Goal: Find specific page/section: Find specific page/section

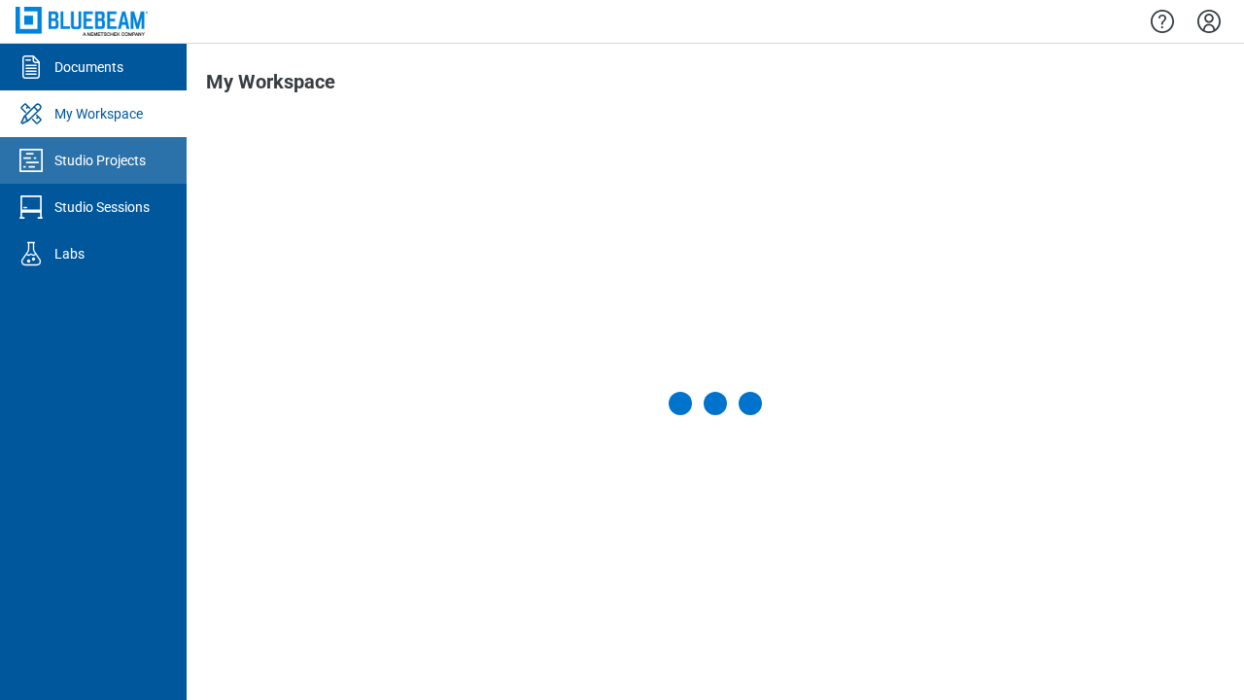
click at [93, 160] on div "Studio Projects" at bounding box center [99, 160] width 91 height 19
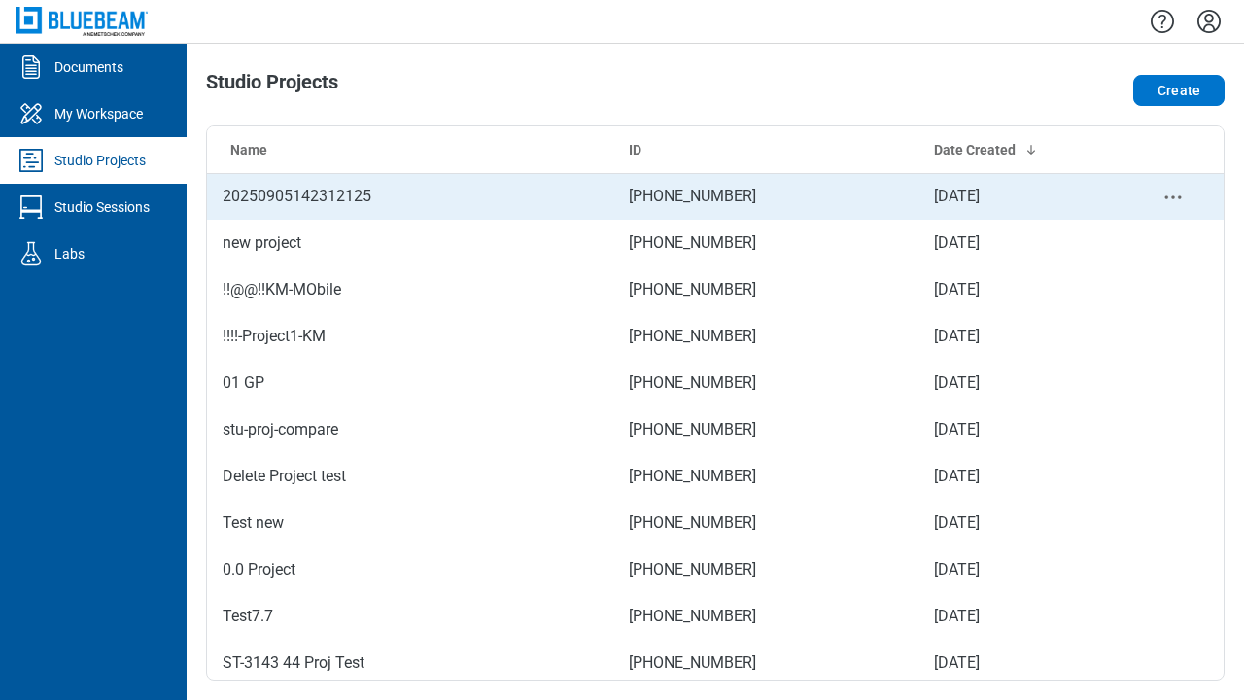
click at [715, 196] on td "[PHONE_NUMBER]" at bounding box center [765, 196] width 305 height 47
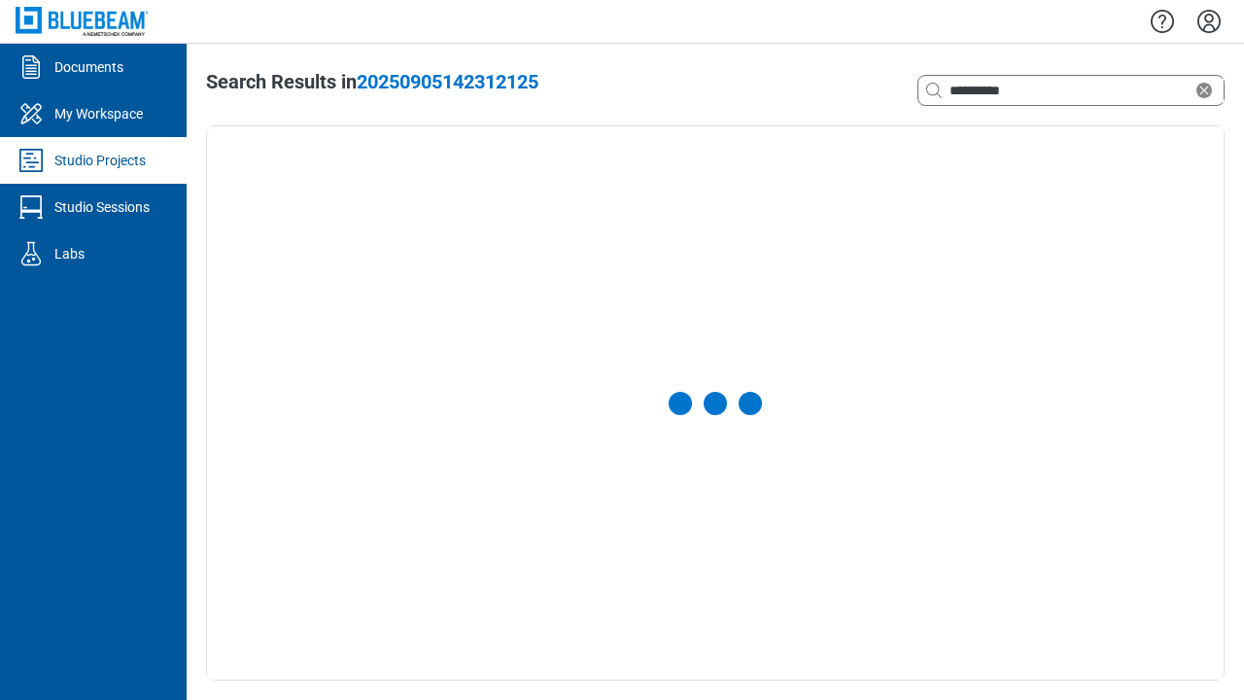
select select "**********"
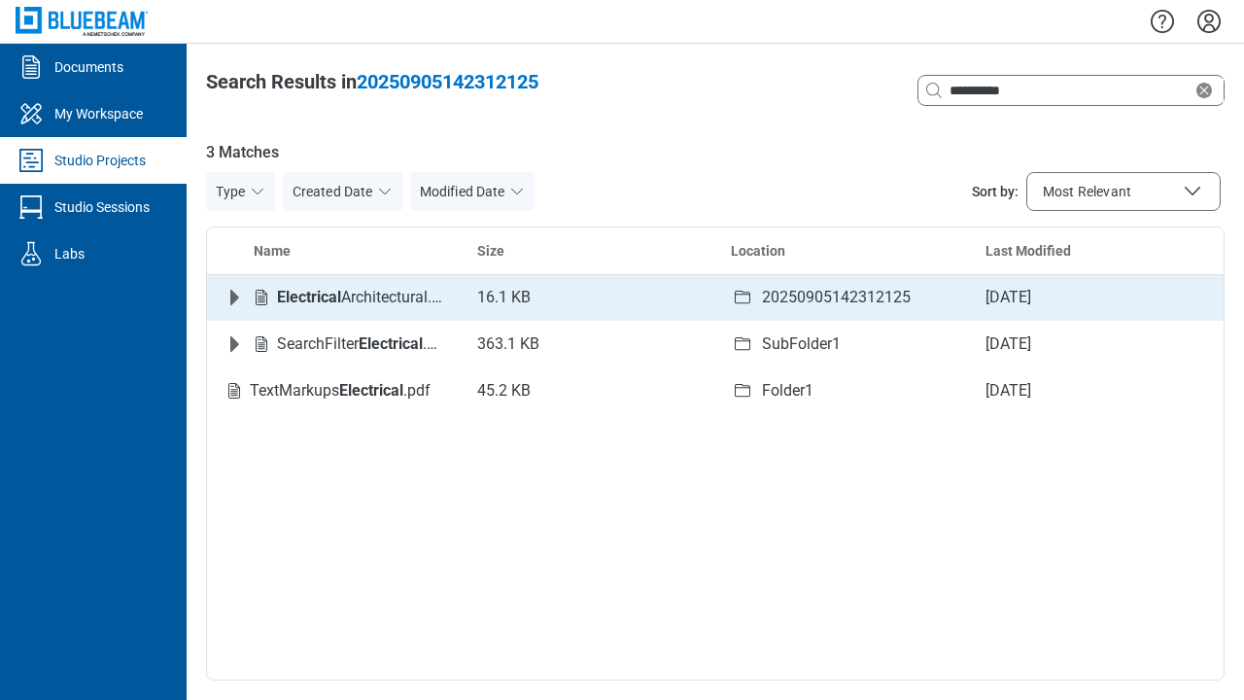
click at [234, 297] on icon "Expand row" at bounding box center [234, 298] width 9 height 16
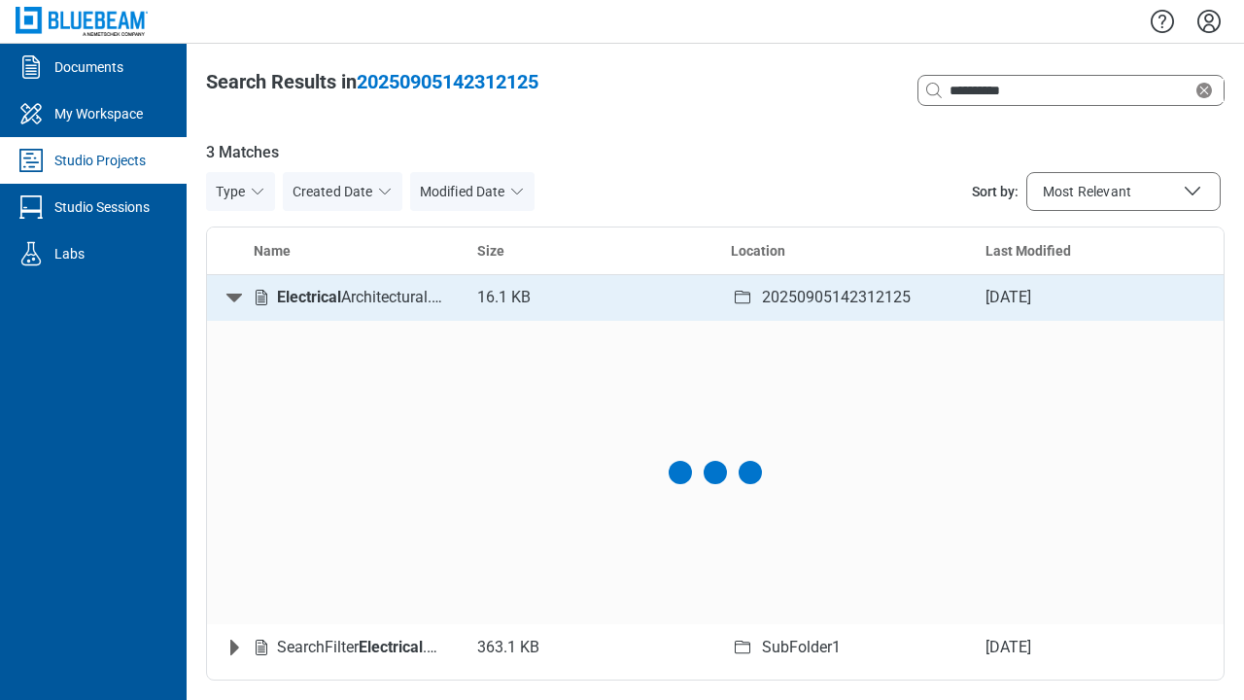
scroll to position [8, 0]
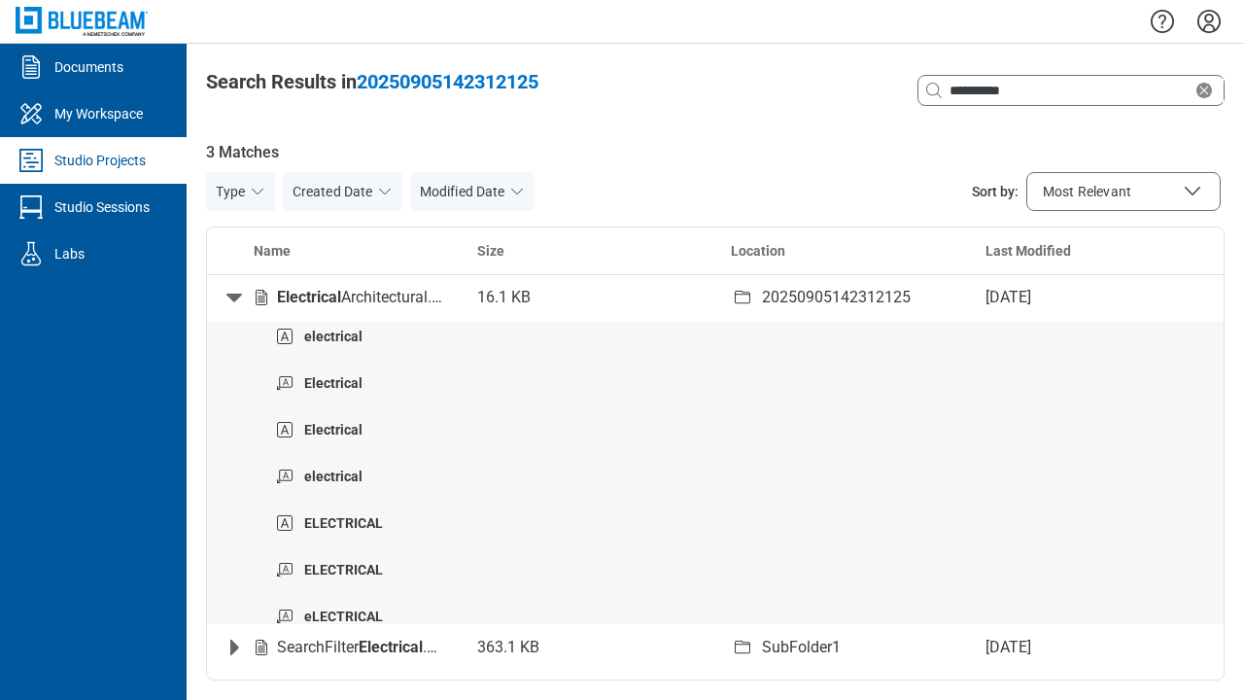
click at [234, 297] on icon "Collapse row" at bounding box center [234, 298] width 16 height 9
click at [1208, 90] on icon "Clear search" at bounding box center [1205, 91] width 16 height 16
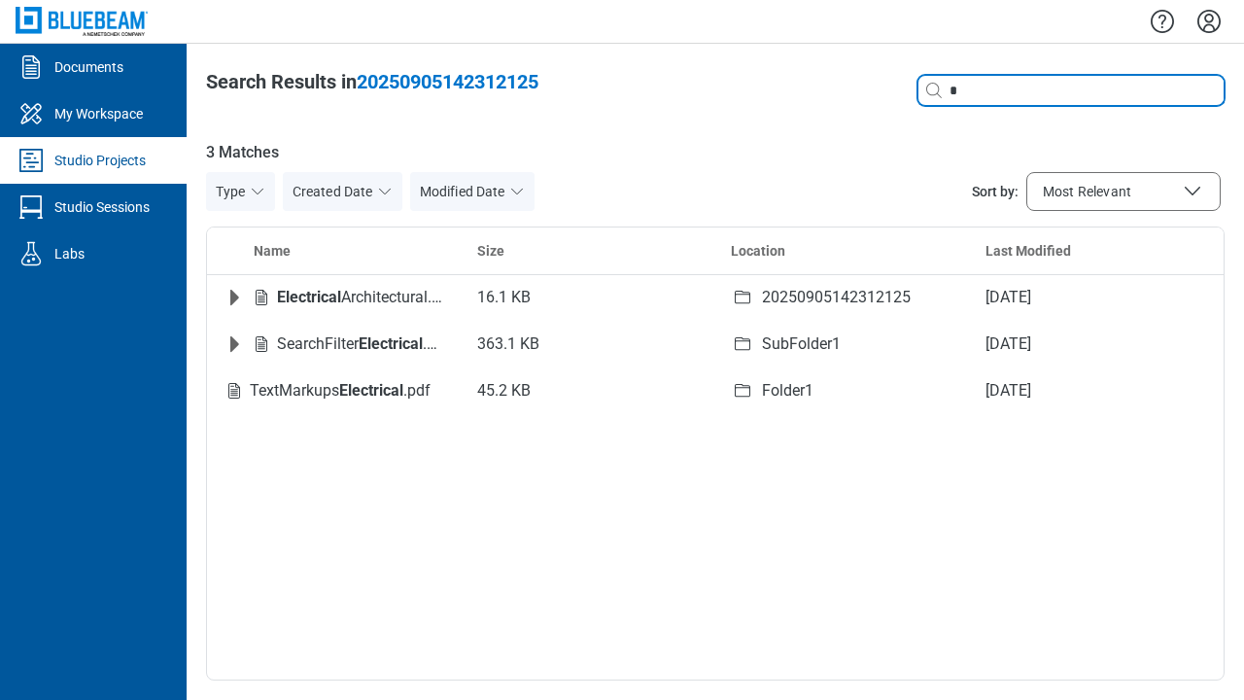
type input "*"
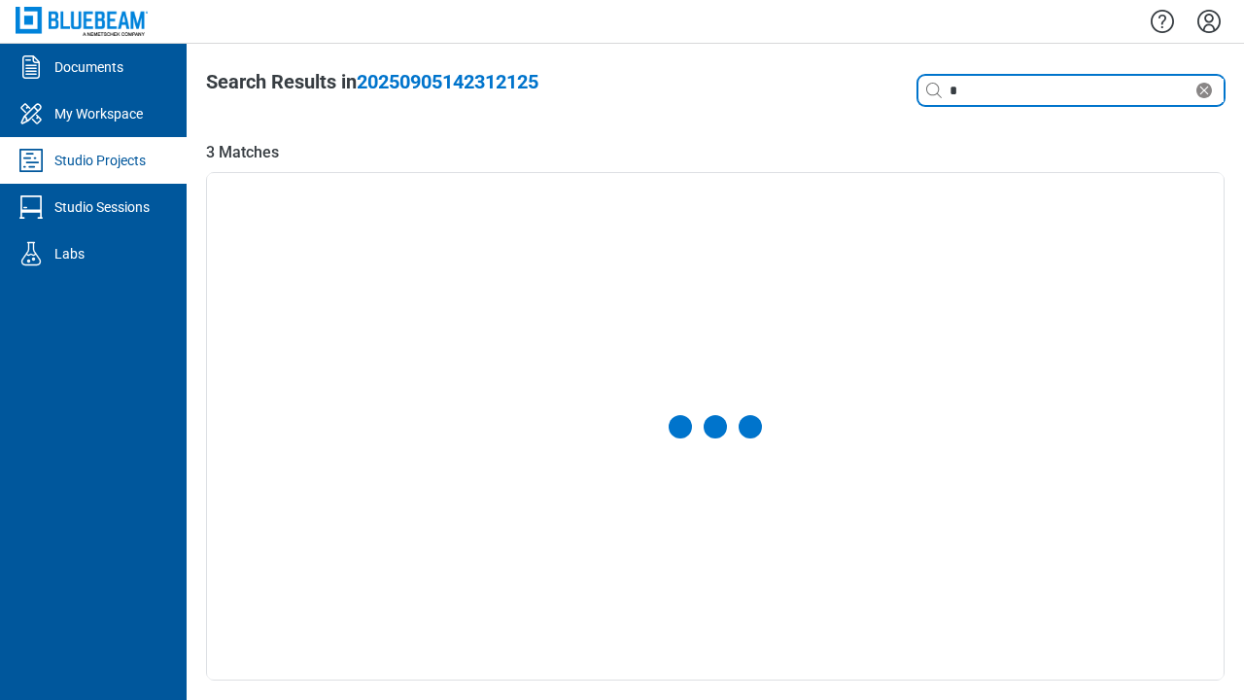
select select "**********"
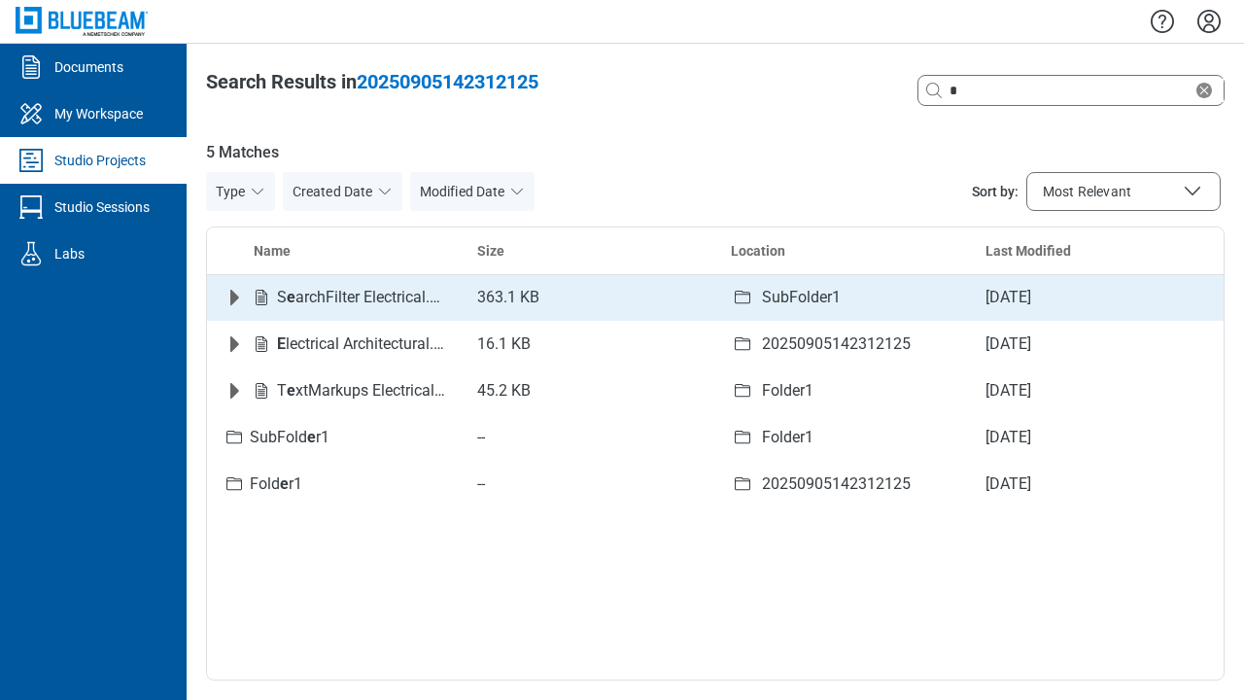
click at [234, 297] on icon "Expand row" at bounding box center [234, 298] width 9 height 16
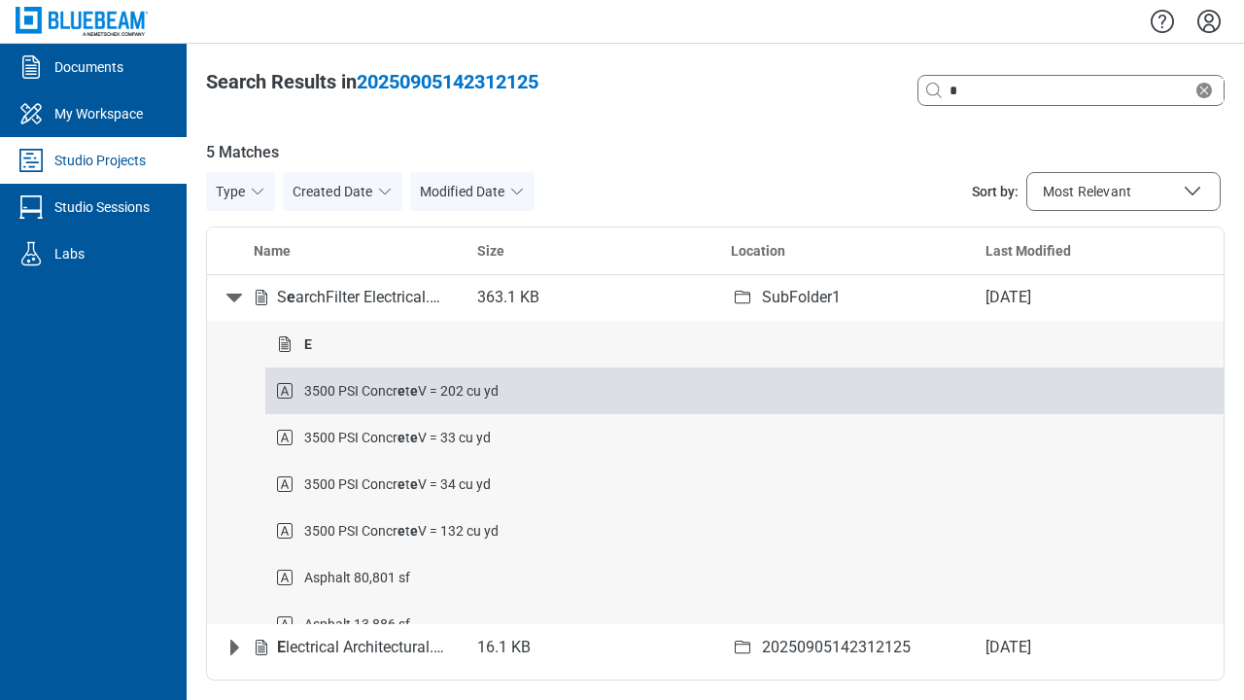
click at [401, 390] on strong "e" at bounding box center [402, 391] width 8 height 16
